Goal: Task Accomplishment & Management: Manage account settings

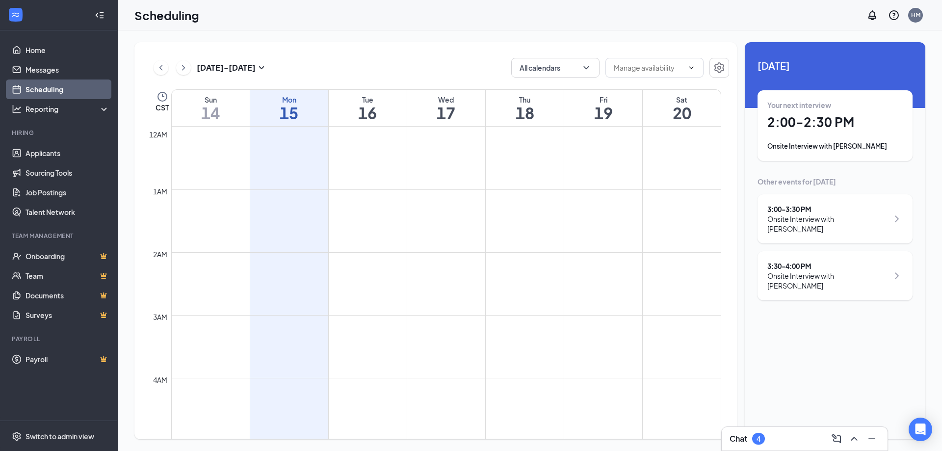
scroll to position [482, 0]
click at [33, 158] on link "Applicants" at bounding box center [68, 153] width 84 height 20
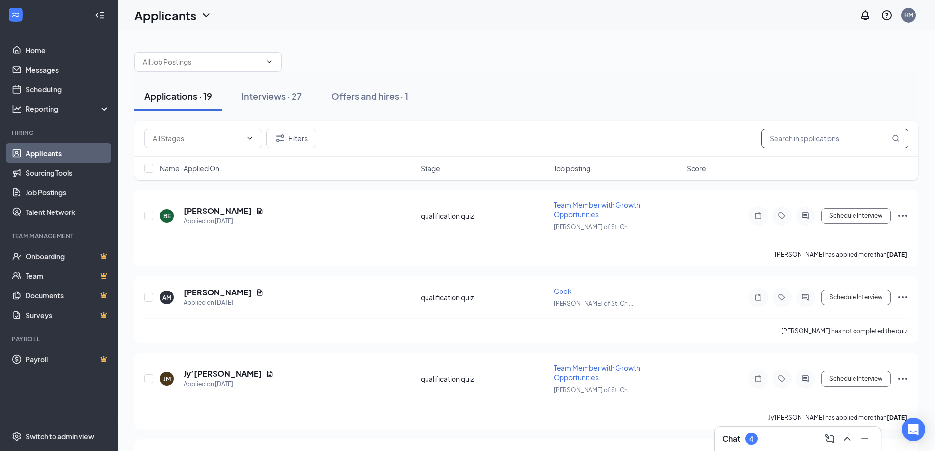
click at [788, 138] on input "text" at bounding box center [834, 139] width 147 height 20
click at [288, 106] on button "Interviews · 27" at bounding box center [272, 95] width 80 height 29
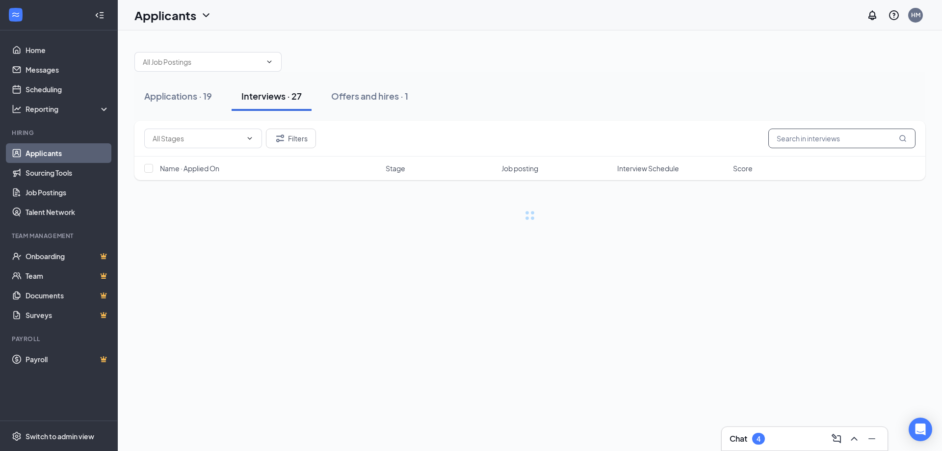
click at [782, 140] on input "text" at bounding box center [841, 139] width 147 height 20
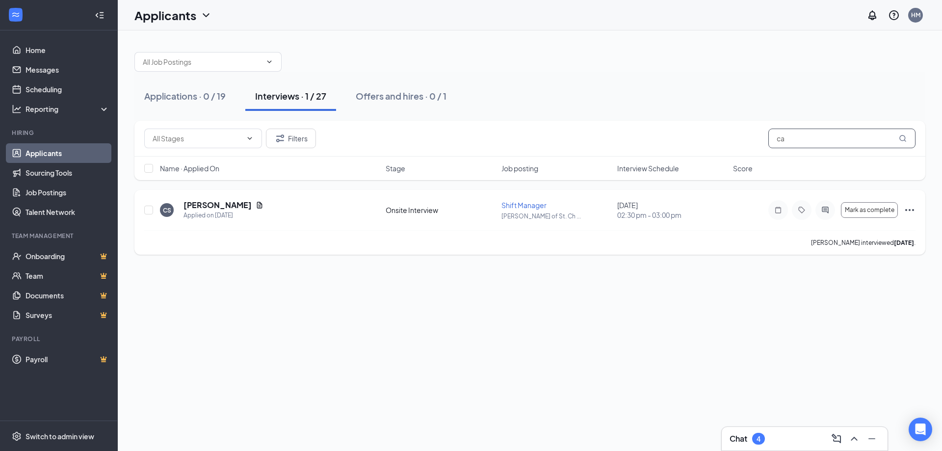
type input "c"
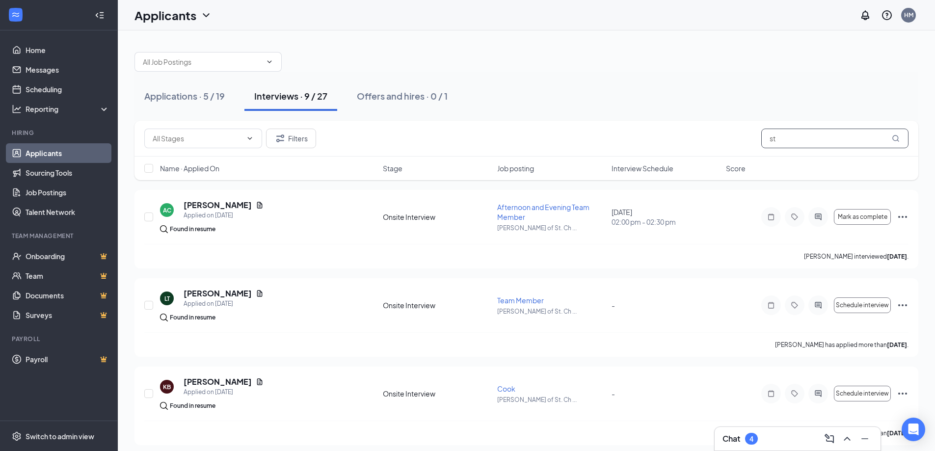
type input "s"
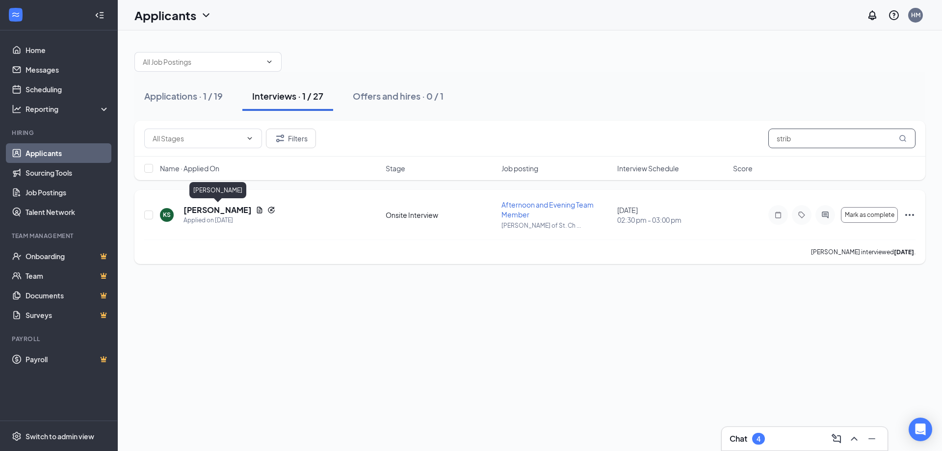
type input "strib"
click at [204, 207] on h5 "[PERSON_NAME]" at bounding box center [218, 210] width 68 height 11
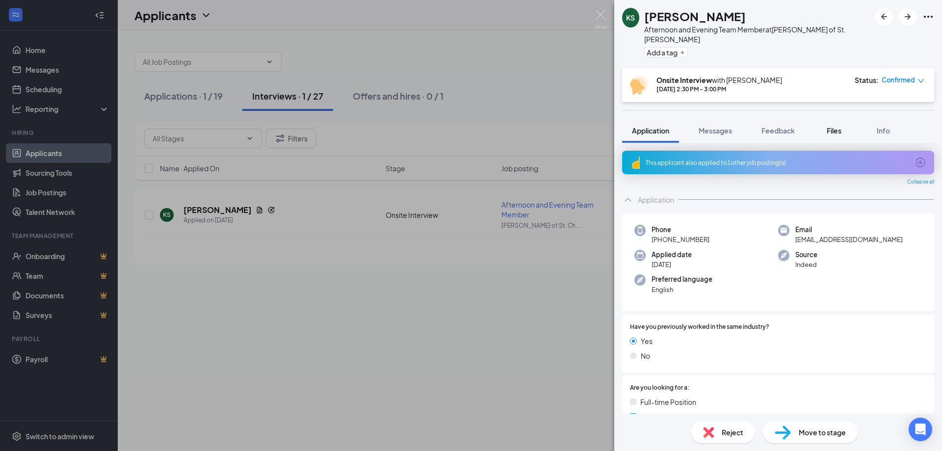
click at [833, 126] on span "Files" at bounding box center [834, 130] width 15 height 9
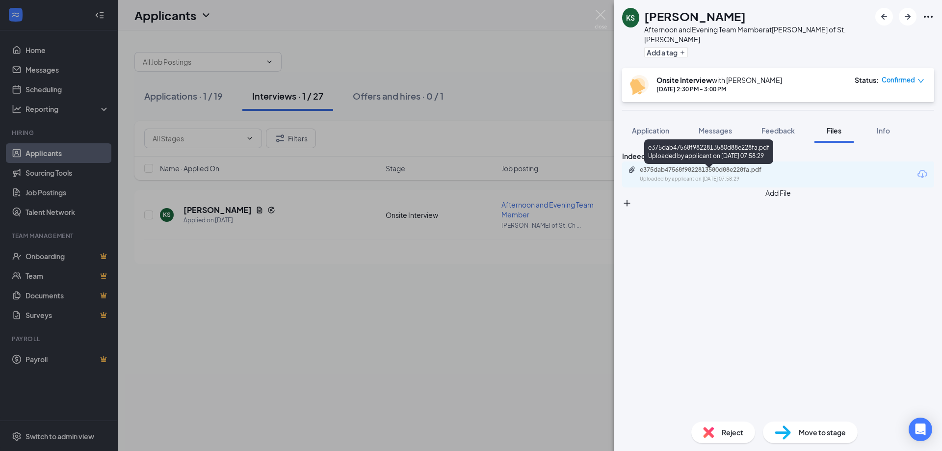
click at [769, 178] on div "e375dab47568f9822813580d88e228fa.pdf Uploaded by applicant on [DATE] 07:58:29" at bounding box center [707, 174] width 159 height 17
